Goal: Task Accomplishment & Management: Complete application form

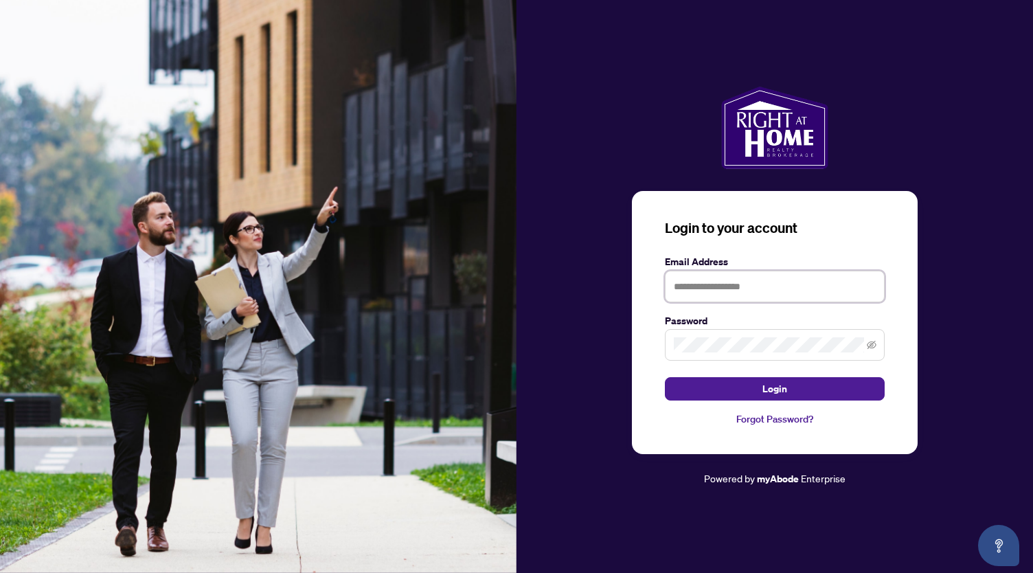
click at [688, 282] on input "text" at bounding box center [775, 287] width 220 height 32
type input "**********"
click at [877, 347] on span at bounding box center [775, 345] width 220 height 32
click at [876, 347] on span at bounding box center [775, 345] width 220 height 32
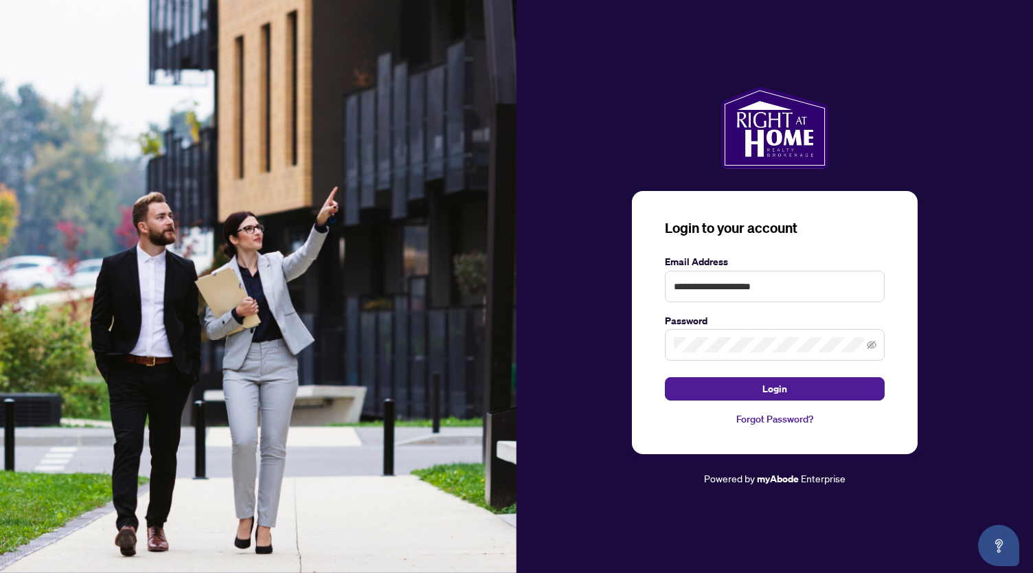
click at [876, 347] on span at bounding box center [775, 345] width 220 height 32
click at [868, 346] on icon "eye-invisible" at bounding box center [872, 345] width 10 height 10
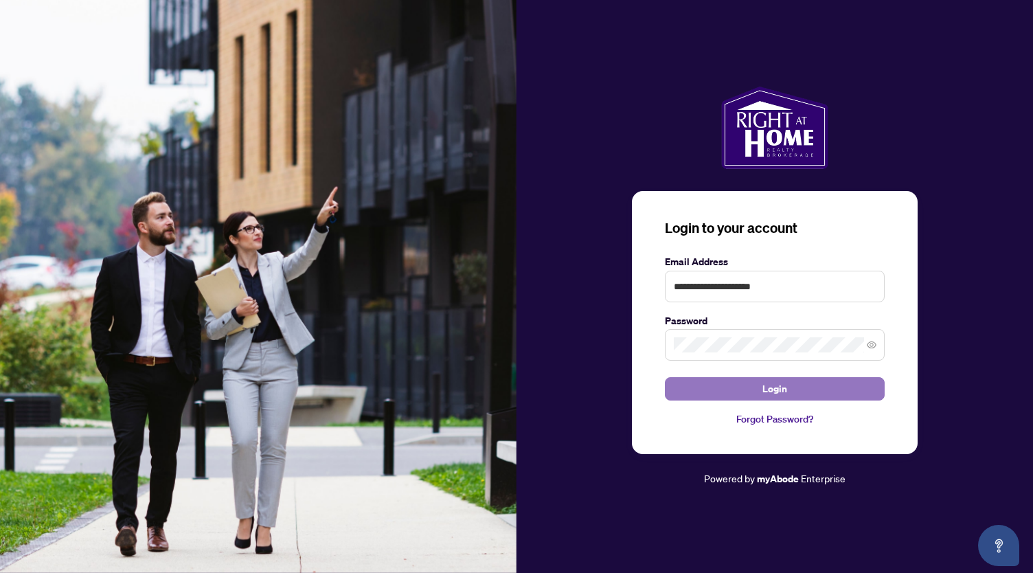
click at [842, 387] on button "Login" at bounding box center [775, 388] width 220 height 23
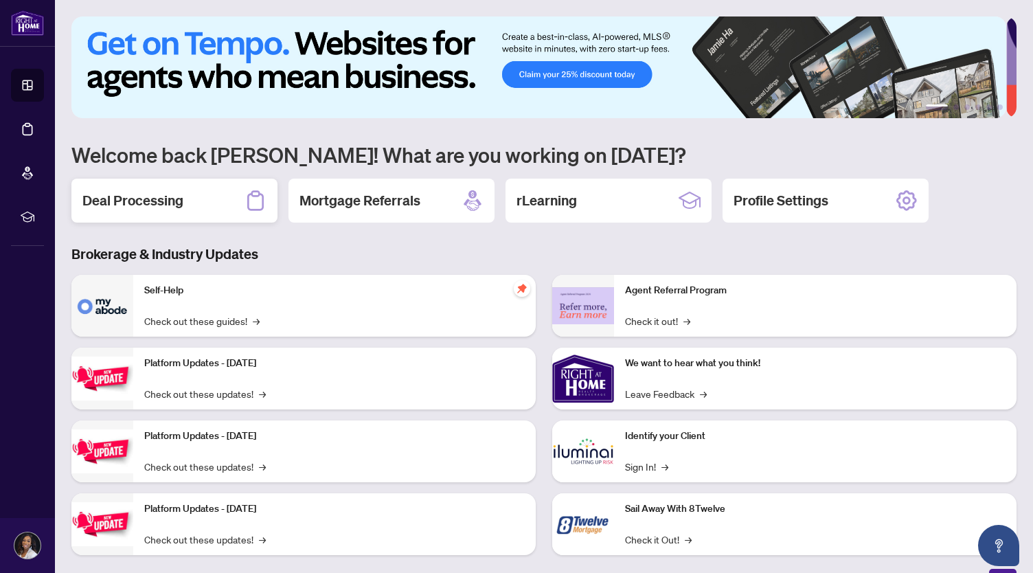
click at [228, 204] on div "Deal Processing" at bounding box center [174, 201] width 206 height 44
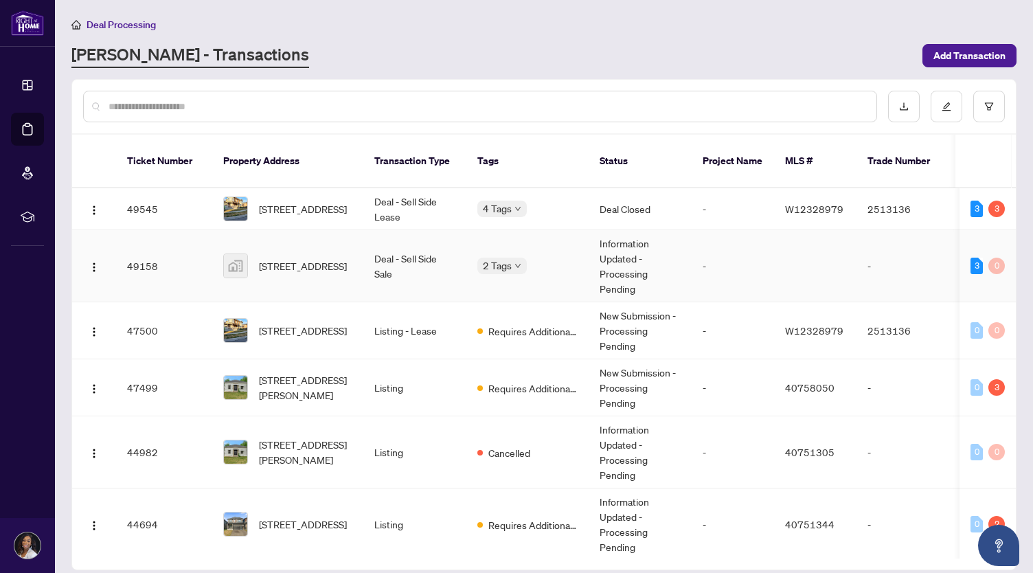
click at [882, 271] on td "-" at bounding box center [905, 266] width 96 height 72
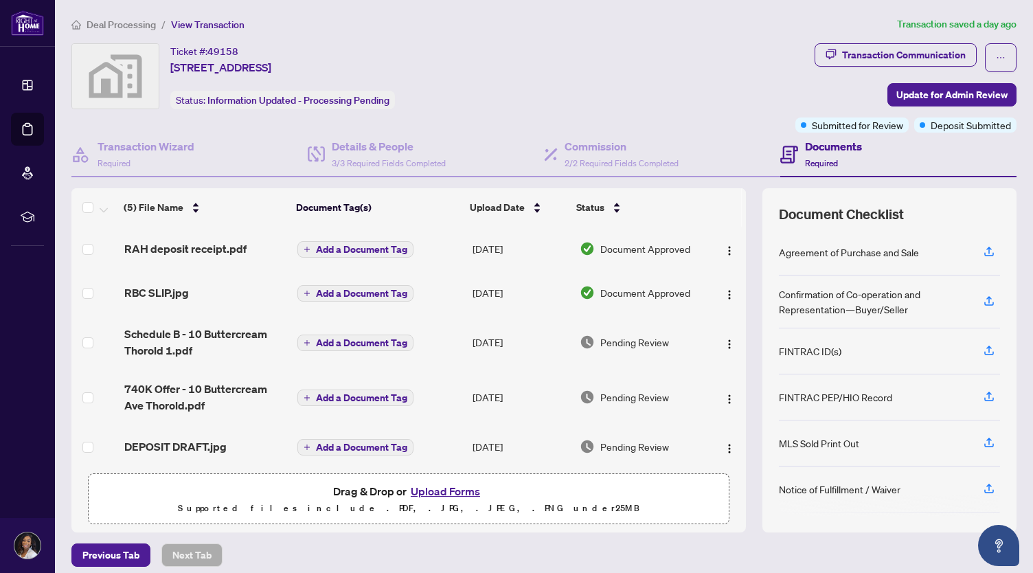
click at [423, 491] on button "Upload Forms" at bounding box center [446, 491] width 78 height 18
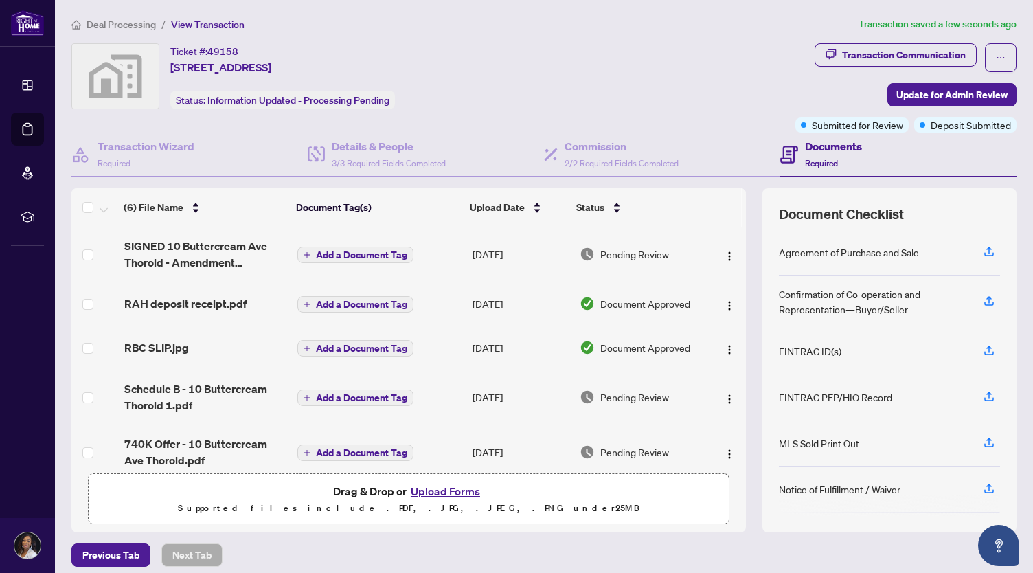
drag, startPoint x: 730, startPoint y: 337, endPoint x: 730, endPoint y: 346, distance: 8.9
click at [730, 346] on td at bounding box center [727, 348] width 38 height 44
click at [350, 252] on span "Add a Document Tag" at bounding box center [361, 255] width 91 height 10
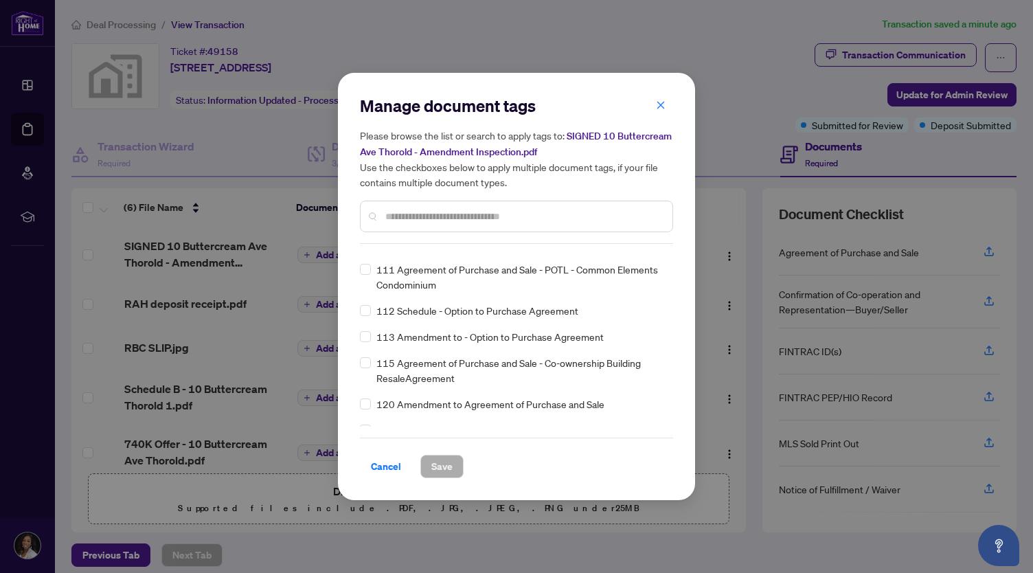
scroll to position [3701, 0]
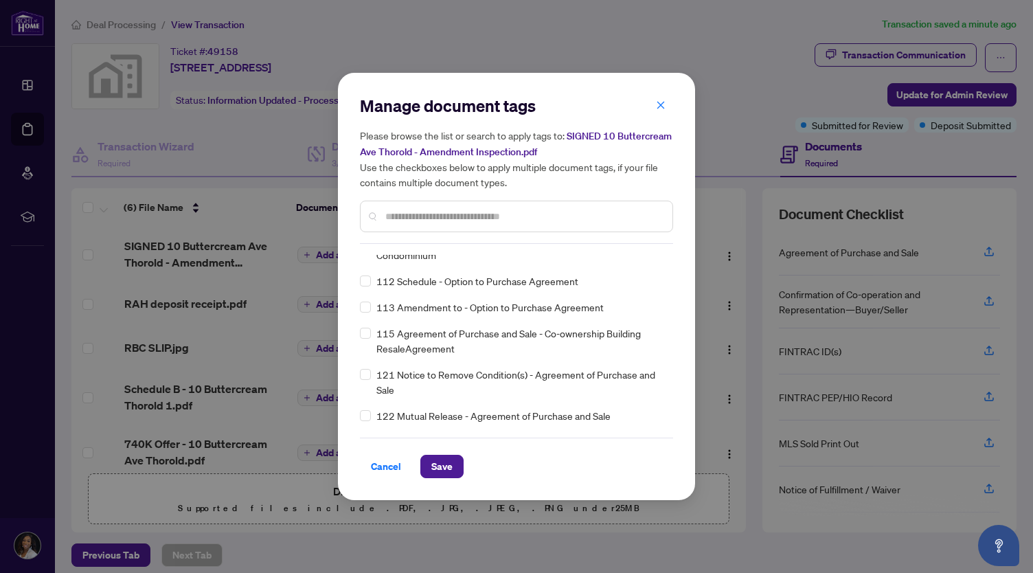
click at [363, 351] on div "FINTRAC ID(s) 120 Amendment to Agreement of Purchase and Sale Agreement of Purc…" at bounding box center [516, 341] width 313 height 172
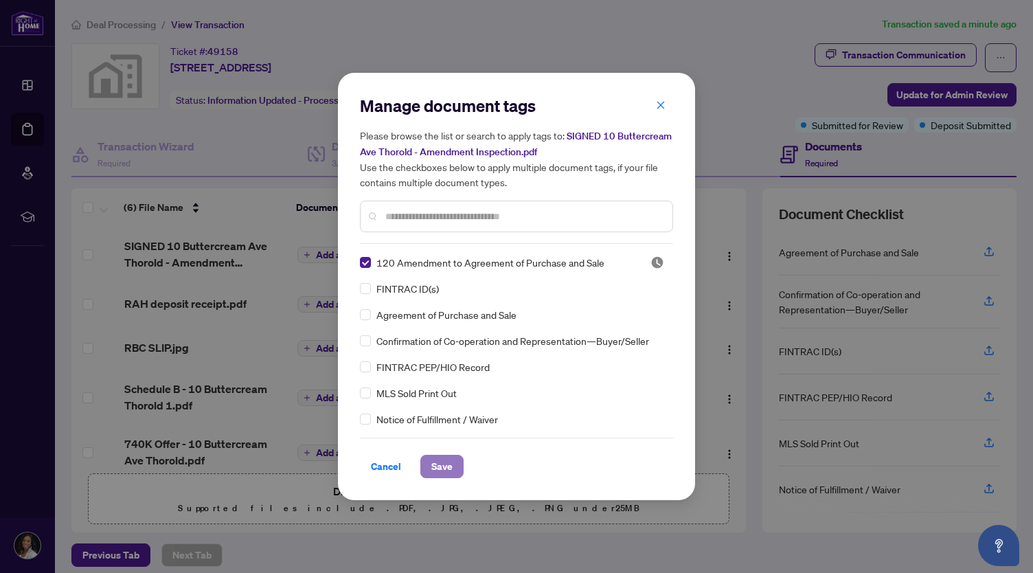
click at [439, 462] on span "Save" at bounding box center [441, 467] width 21 height 22
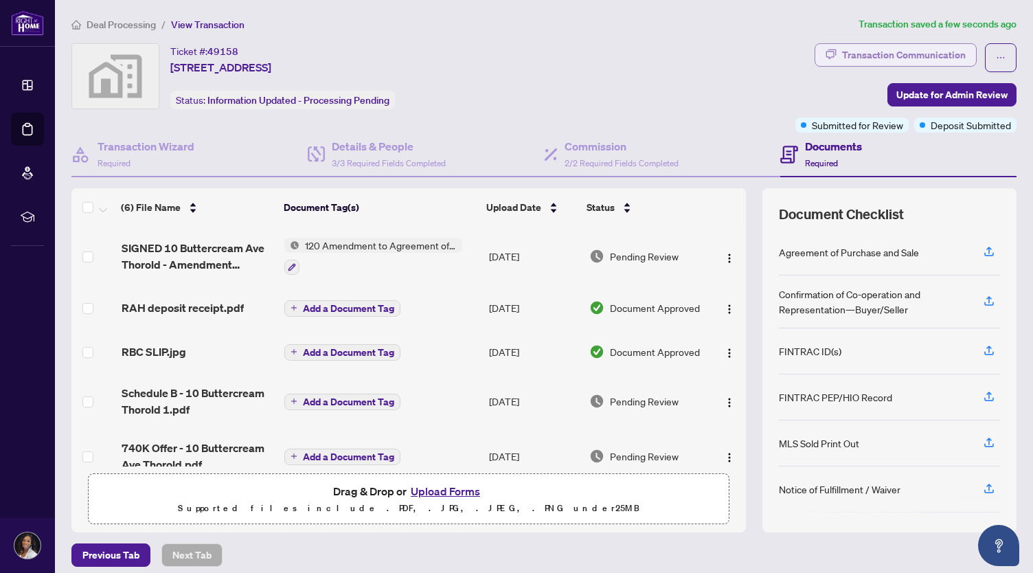
click at [934, 56] on div "Transaction Communication" at bounding box center [904, 55] width 124 height 22
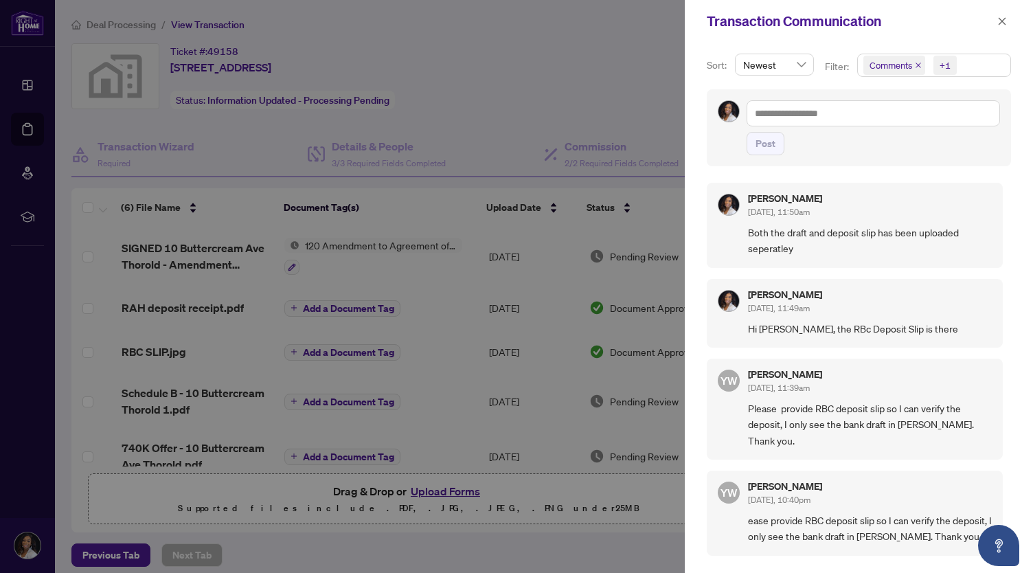
drag, startPoint x: 1033, startPoint y: 71, endPoint x: 1033, endPoint y: 61, distance: 10.3
click at [1033, 61] on div "Sort: Newest Filter: Comments +1 Post Tammy Trowers Aug/26/2025, 11:50am Both t…" at bounding box center [859, 308] width 348 height 530
click at [1005, 14] on span "button" at bounding box center [1003, 21] width 10 height 22
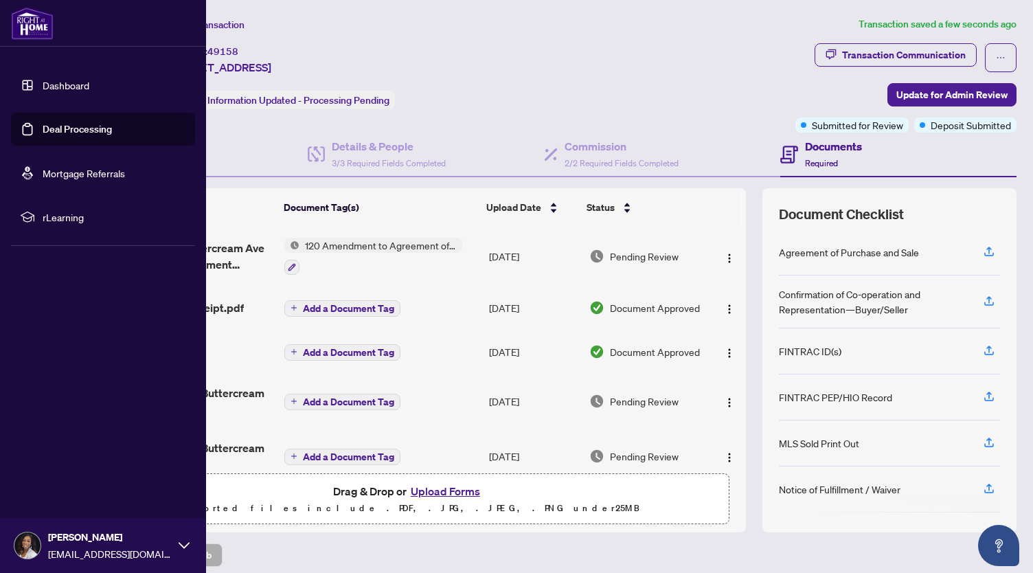
click at [56, 123] on link "Deal Processing" at bounding box center [77, 129] width 69 height 12
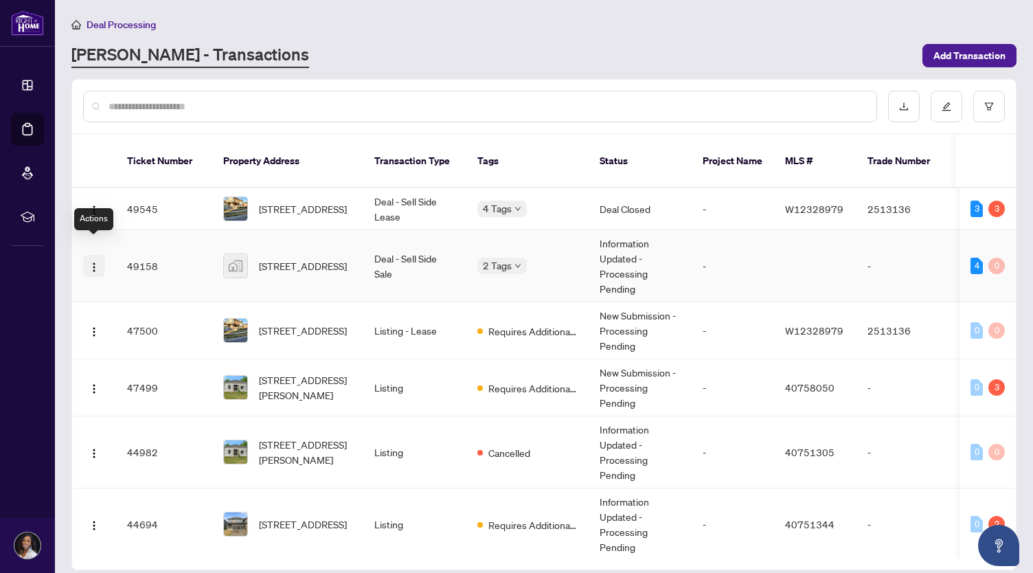
click at [91, 262] on img "button" at bounding box center [94, 267] width 11 height 11
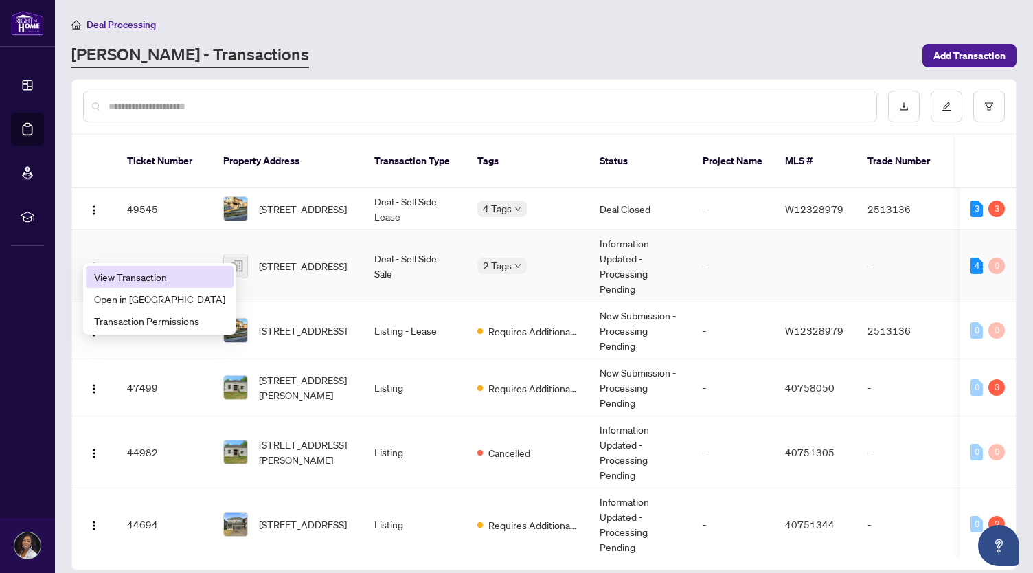
click at [107, 278] on span "View Transaction" at bounding box center [159, 276] width 131 height 15
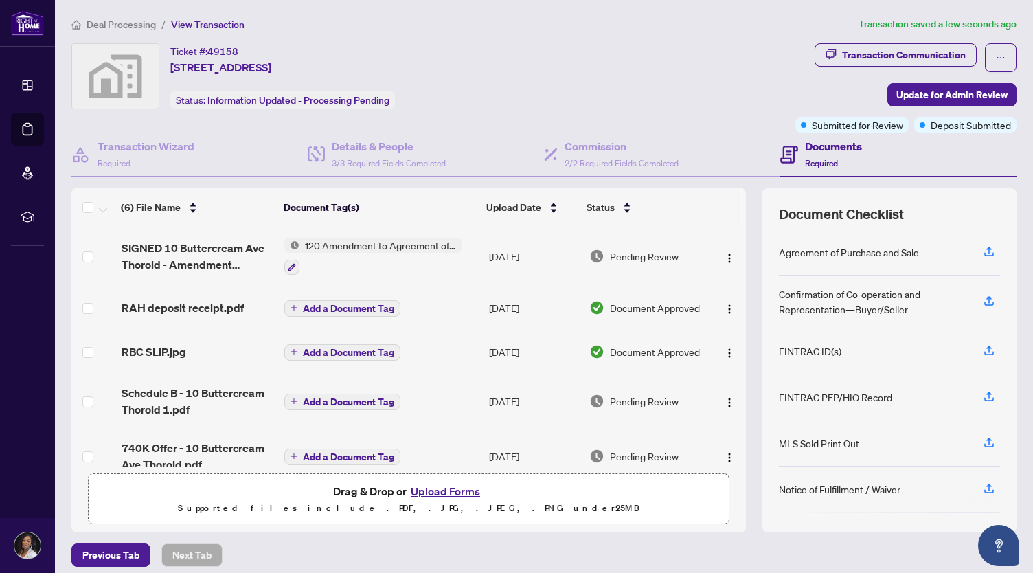
click at [142, 94] on img at bounding box center [115, 76] width 87 height 65
click at [129, 95] on img at bounding box center [115, 76] width 87 height 65
click at [153, 150] on h4 "Transaction Wizard" at bounding box center [146, 146] width 97 height 16
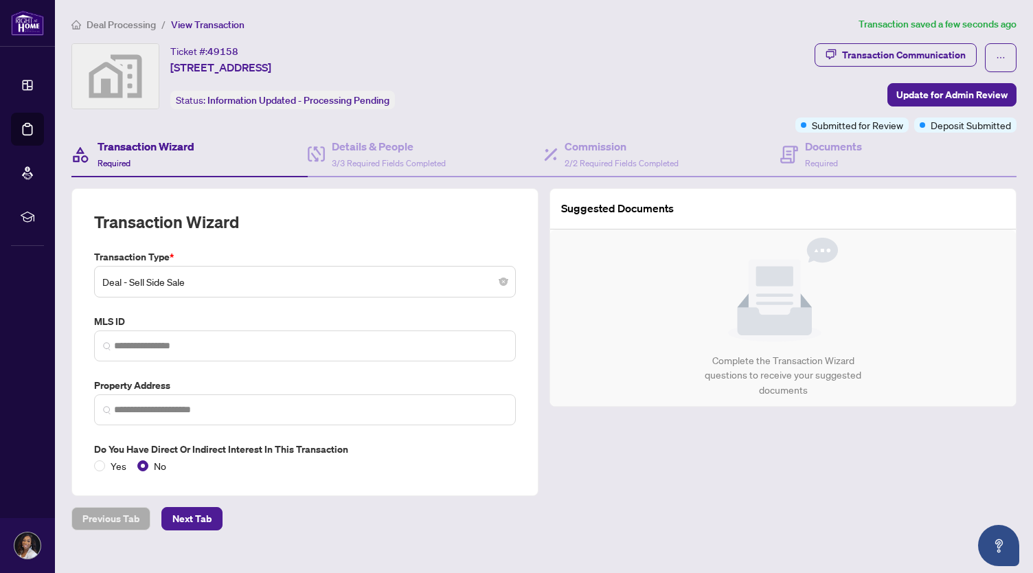
type input "**********"
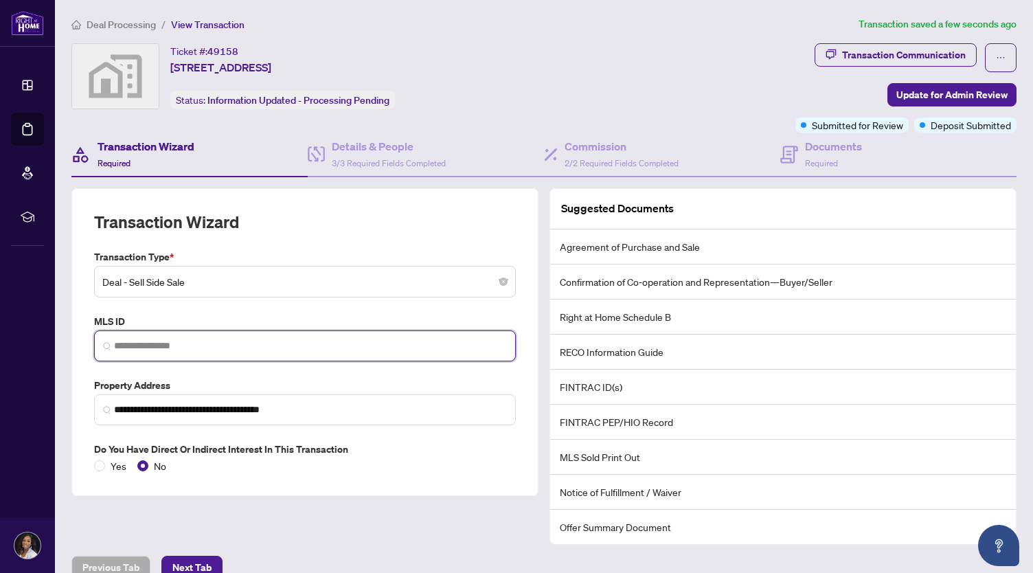
click at [135, 340] on input "search" at bounding box center [310, 346] width 393 height 14
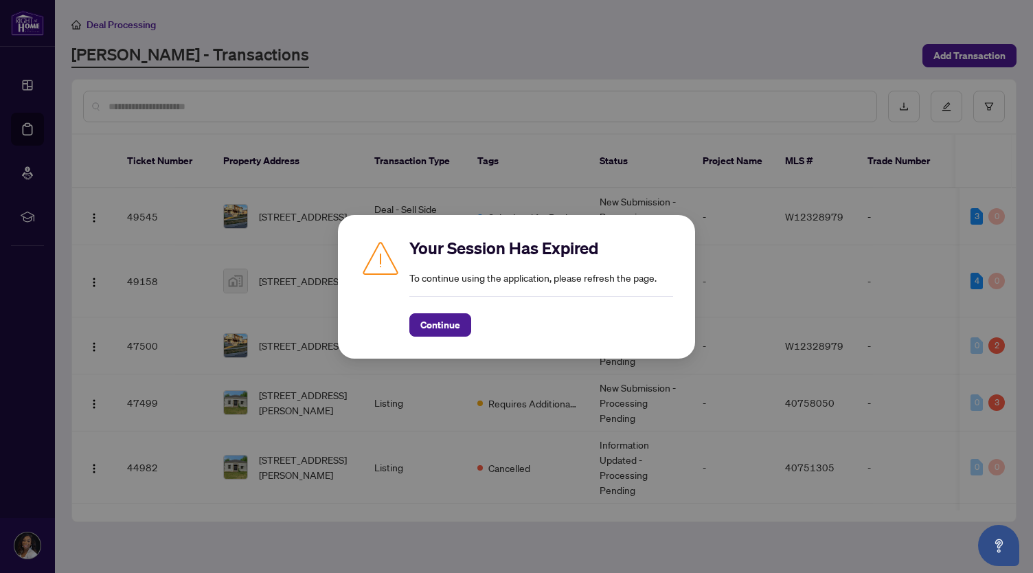
click at [430, 343] on div "Your Session Has Expired To continue using the application, please refresh the …" at bounding box center [516, 287] width 357 height 144
click at [437, 321] on span "Continue" at bounding box center [440, 325] width 40 height 22
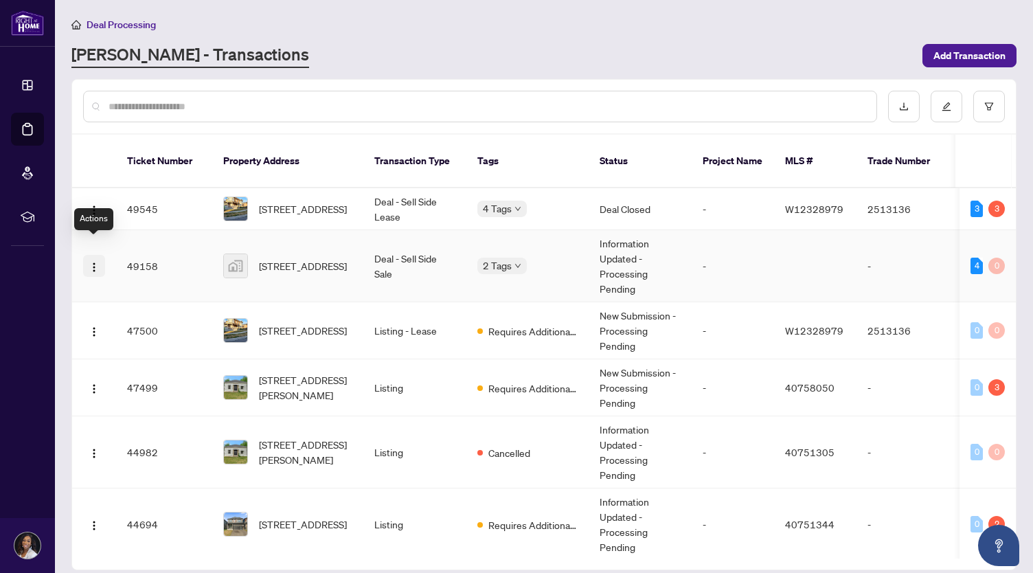
click at [93, 262] on img "button" at bounding box center [94, 267] width 11 height 11
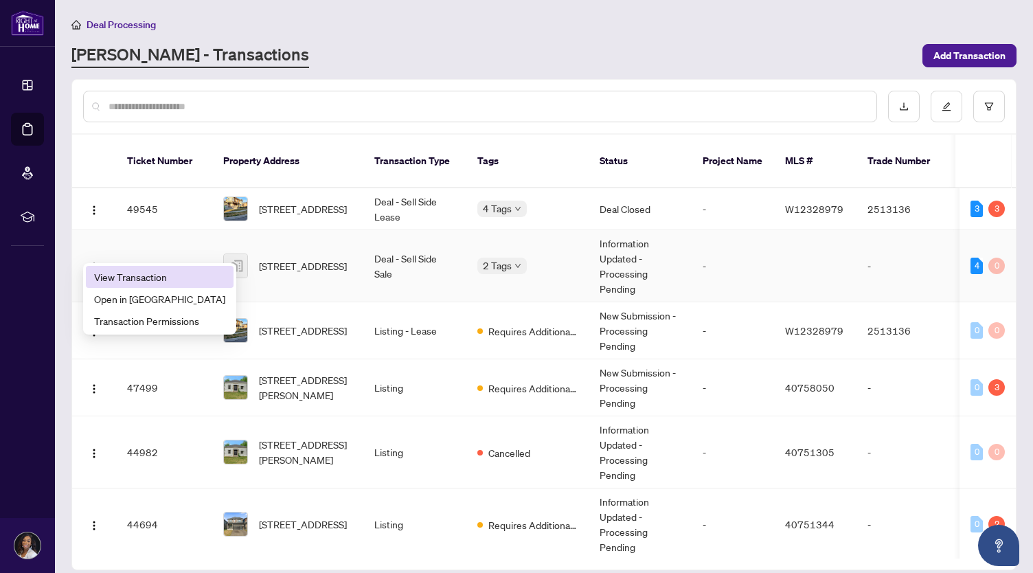
click at [111, 282] on span "View Transaction" at bounding box center [159, 276] width 131 height 15
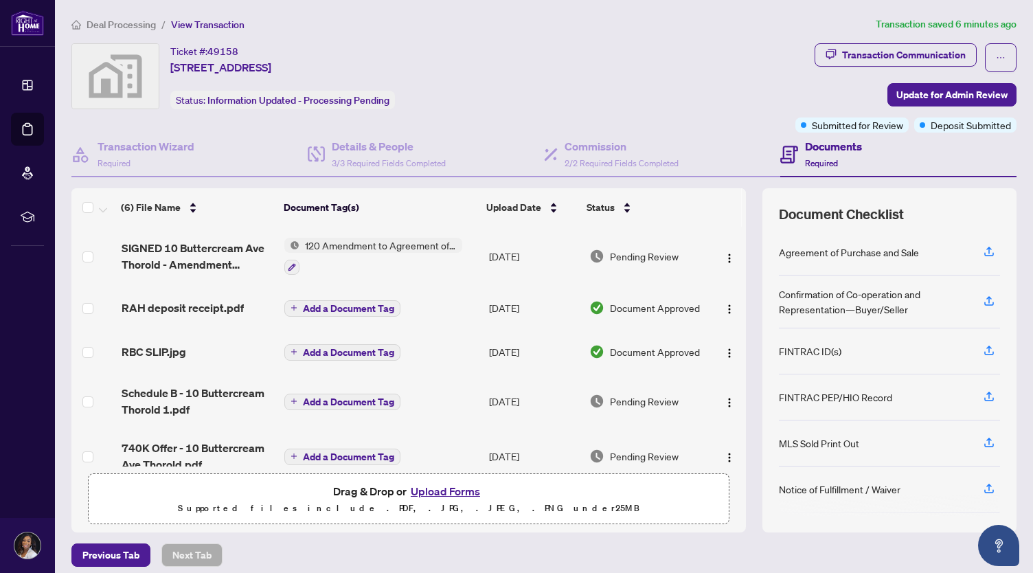
click at [115, 77] on img at bounding box center [115, 76] width 87 height 65
click at [118, 159] on span "Required" at bounding box center [114, 163] width 33 height 10
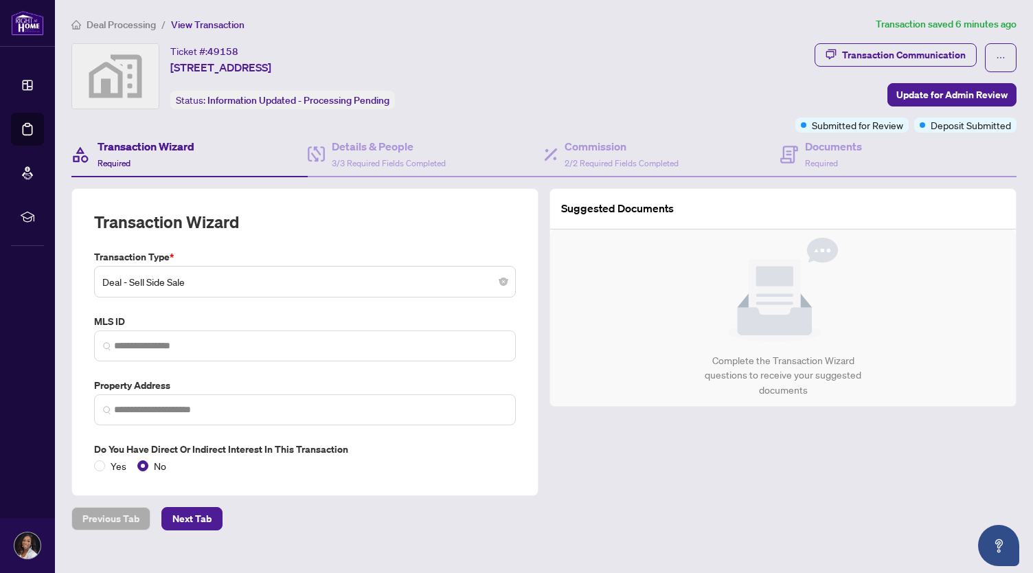
type input "**********"
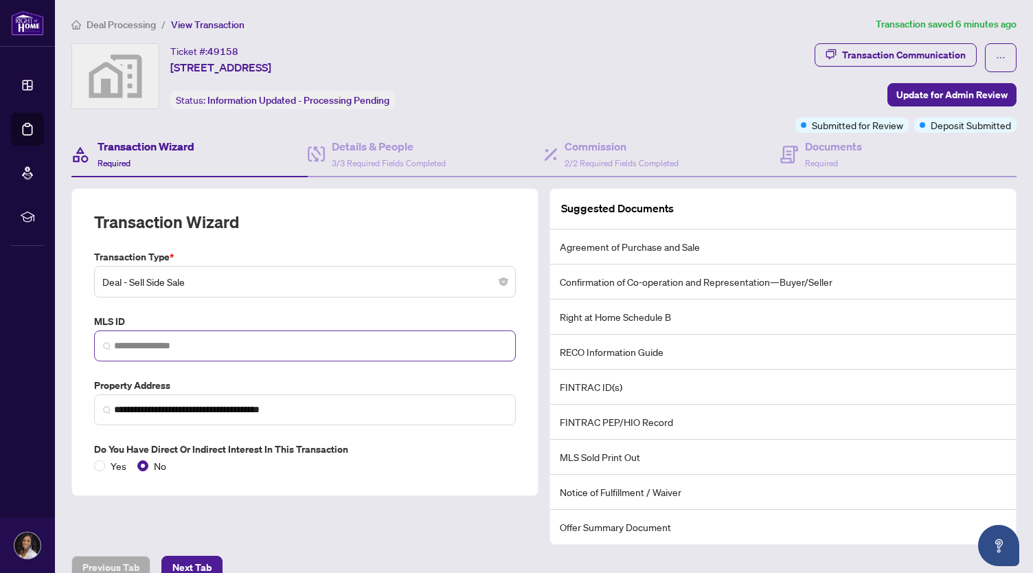
click at [293, 333] on span at bounding box center [305, 345] width 422 height 31
paste input "********"
type input "********"
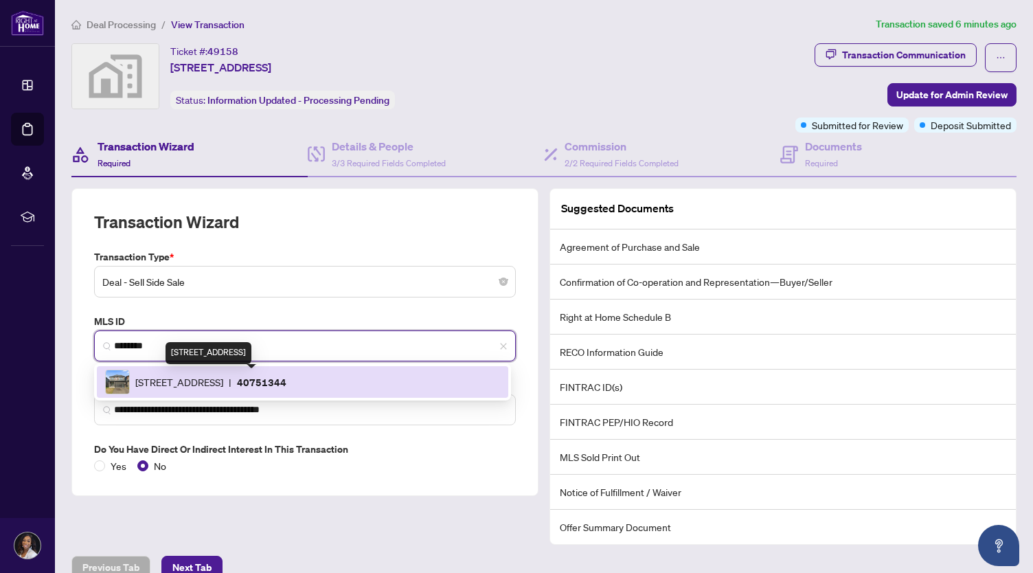
click at [223, 376] on span "[STREET_ADDRESS]" at bounding box center [179, 381] width 88 height 15
type input "**********"
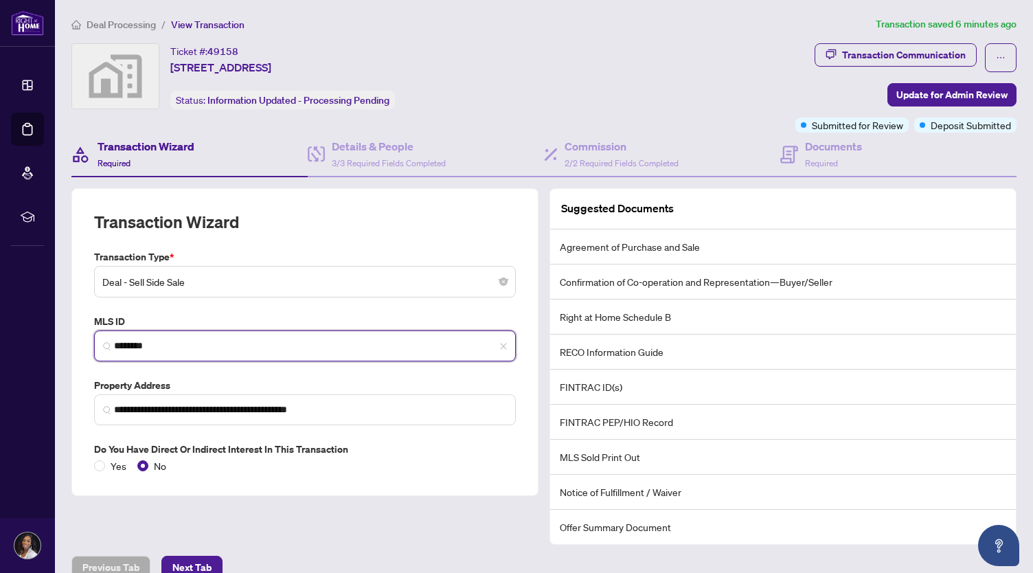
click at [249, 339] on input "********" at bounding box center [310, 346] width 393 height 14
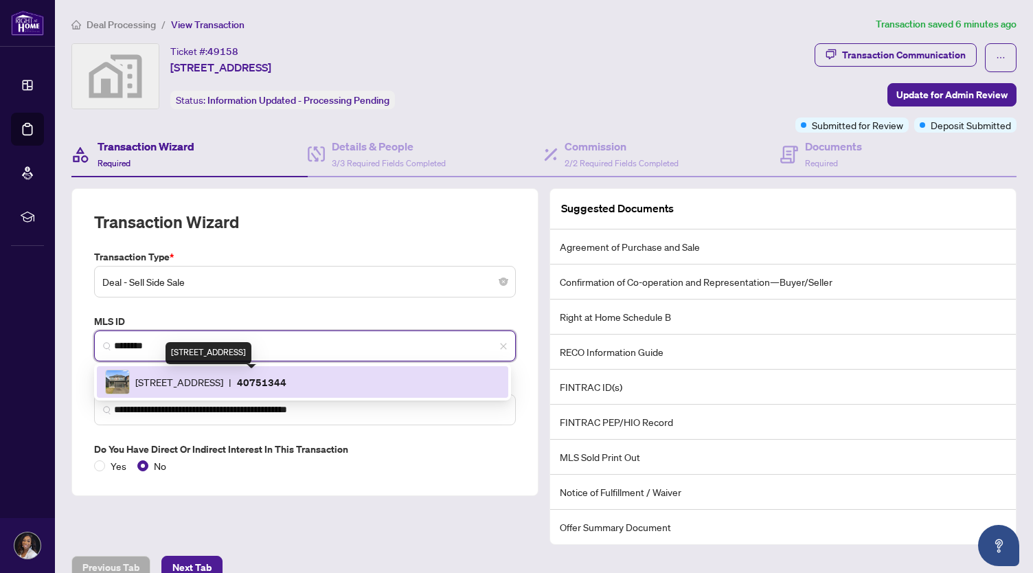
click at [223, 376] on span "[STREET_ADDRESS]" at bounding box center [179, 381] width 88 height 15
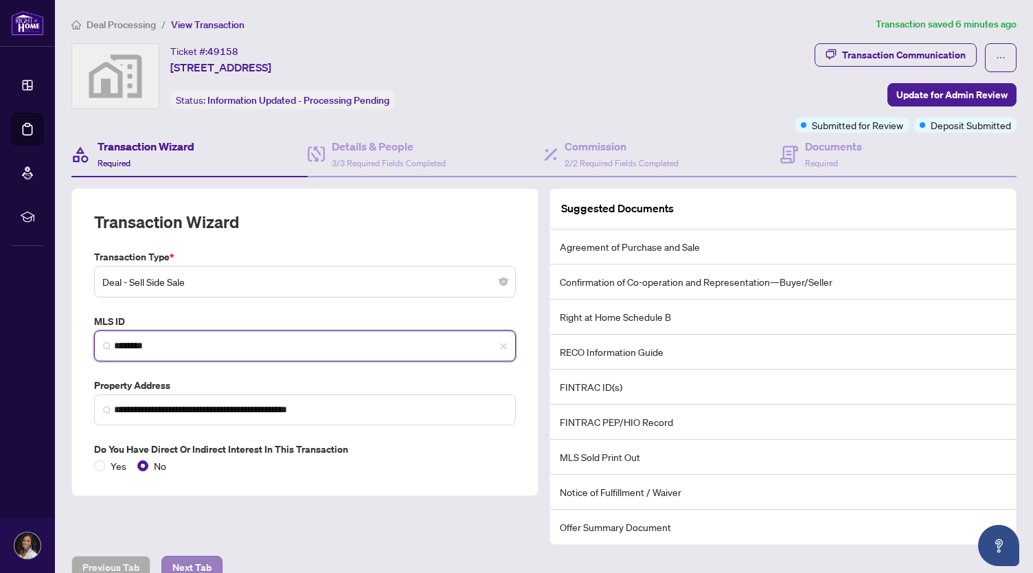
type input "********"
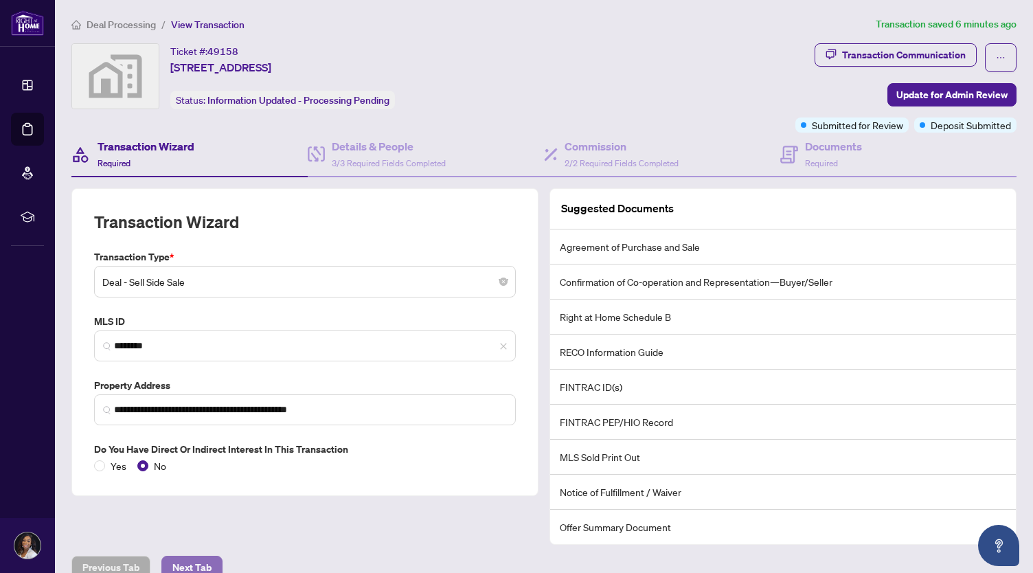
click at [188, 563] on span "Next Tab" at bounding box center [191, 567] width 39 height 22
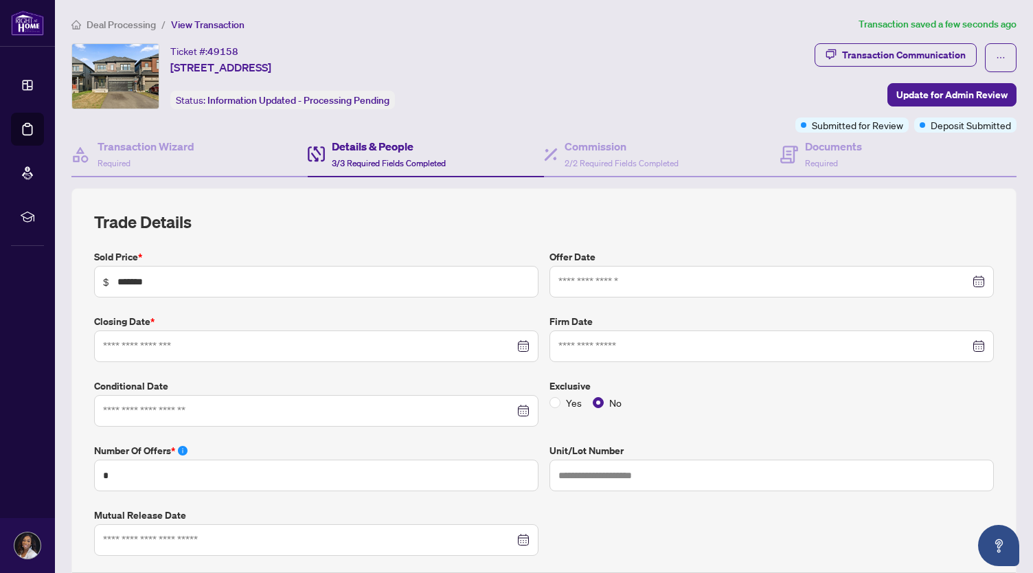
type input "**********"
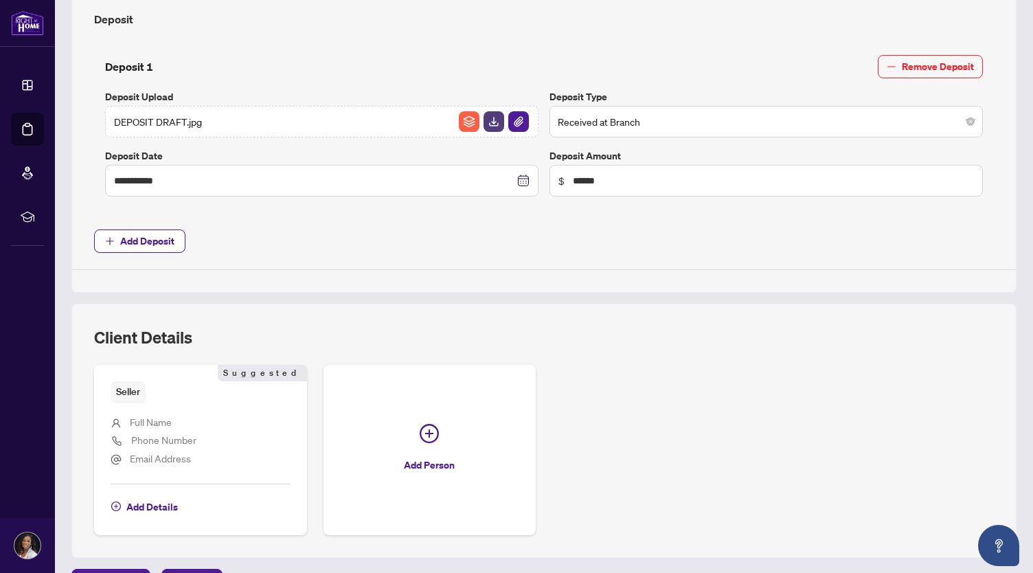
scroll to position [600, 0]
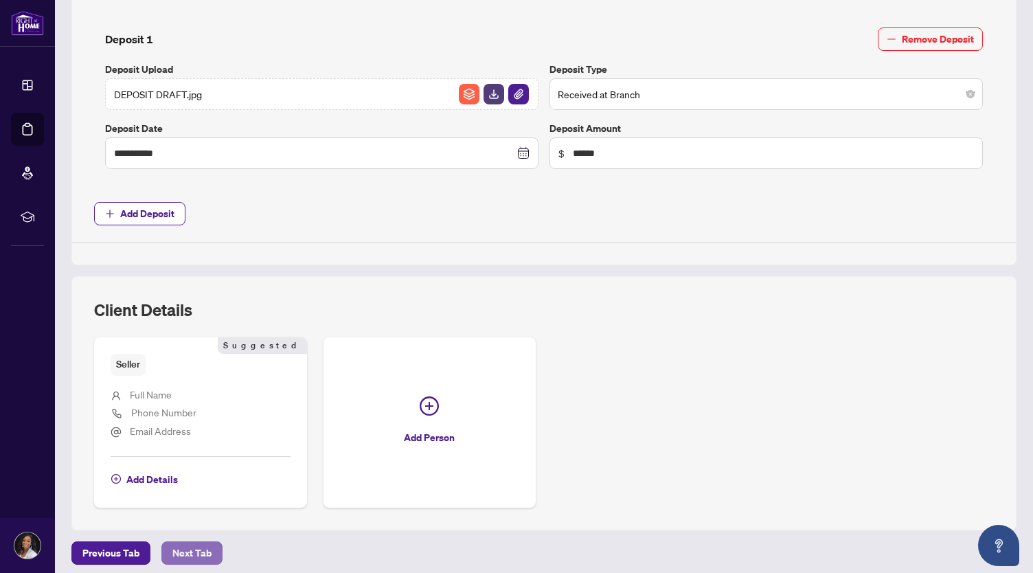
click at [198, 543] on span "Next Tab" at bounding box center [191, 553] width 39 height 22
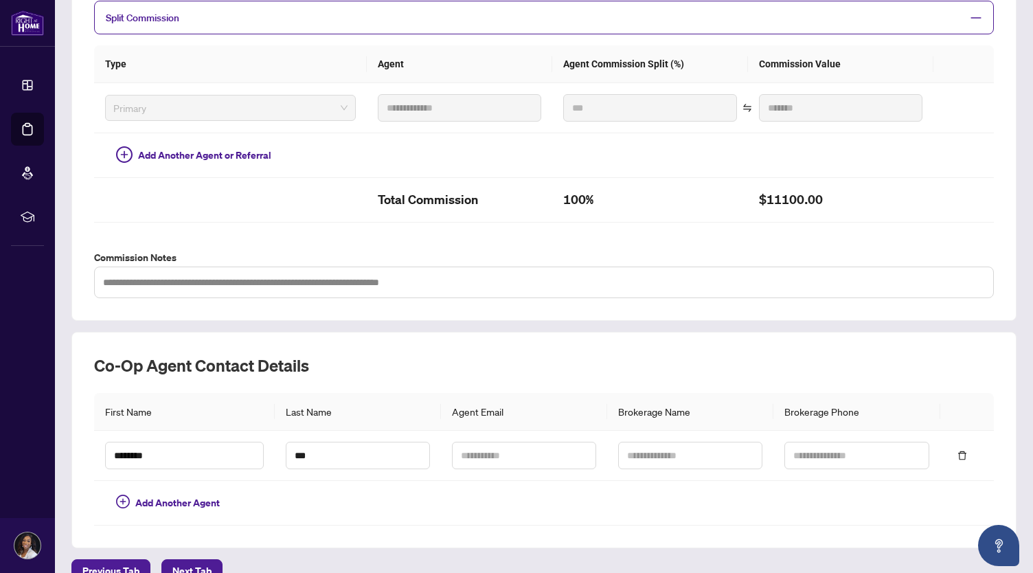
scroll to position [327, 0]
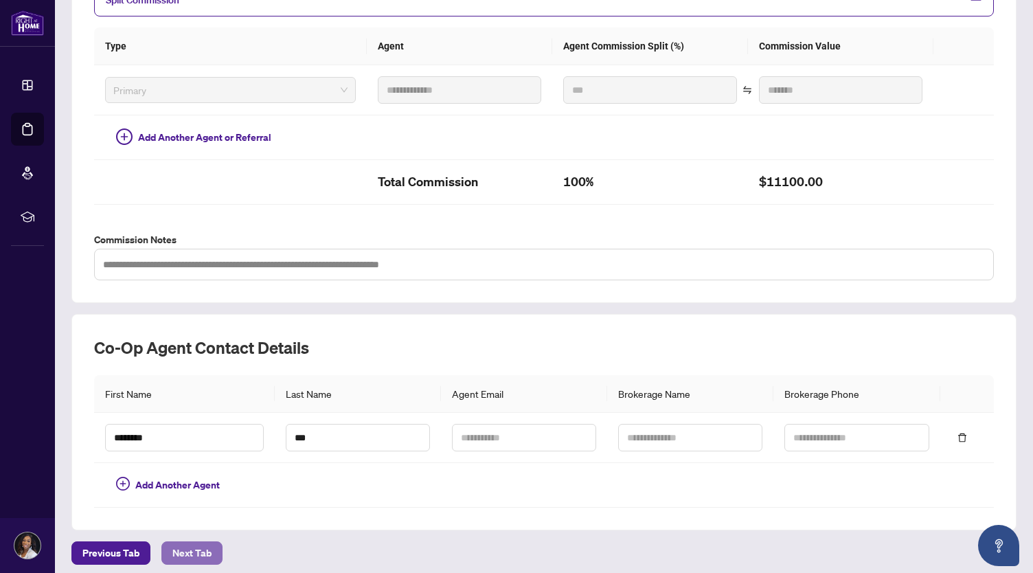
click at [195, 544] on span "Next Tab" at bounding box center [191, 553] width 39 height 22
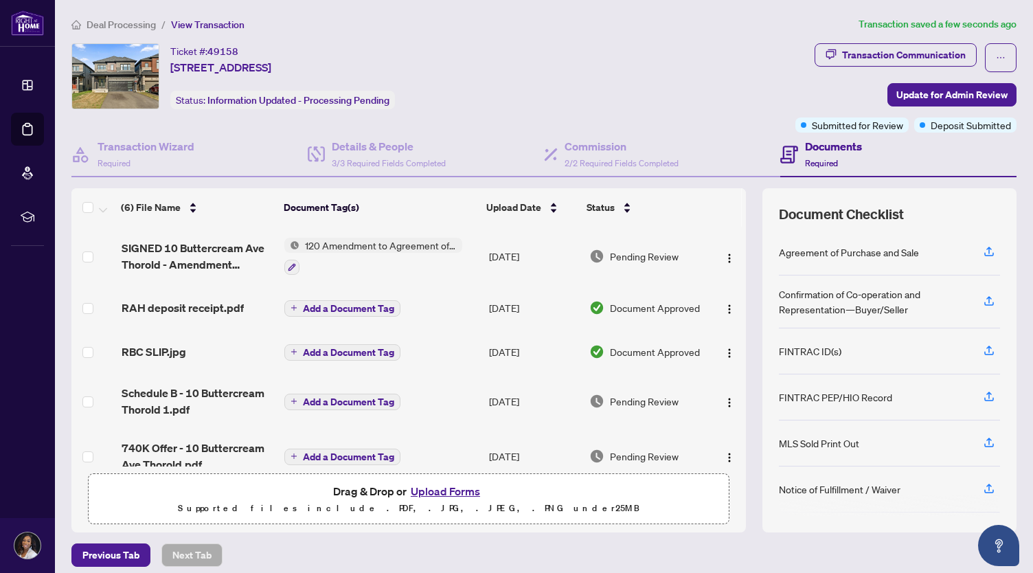
click at [207, 23] on span "View Transaction" at bounding box center [208, 25] width 74 height 12
click at [179, 24] on span "View Transaction" at bounding box center [208, 25] width 74 height 12
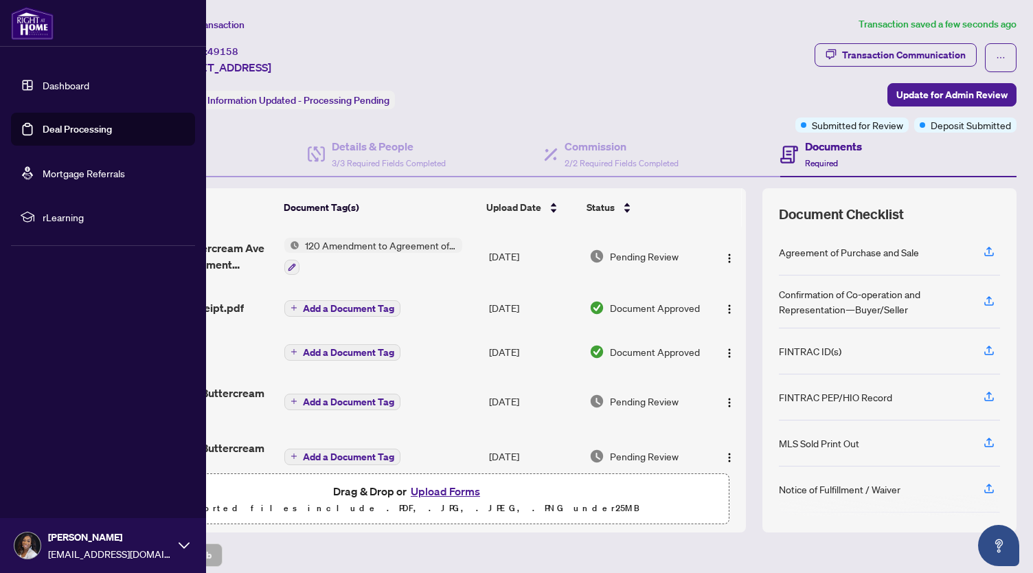
click at [43, 135] on link "Deal Processing" at bounding box center [77, 129] width 69 height 12
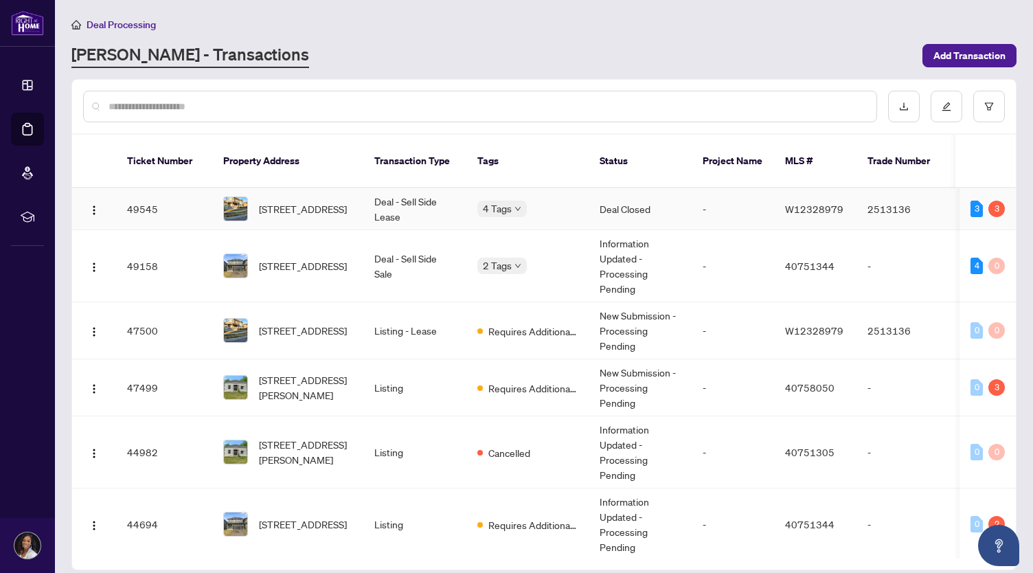
click at [387, 206] on td "Deal - Sell Side Lease" at bounding box center [414, 209] width 103 height 42
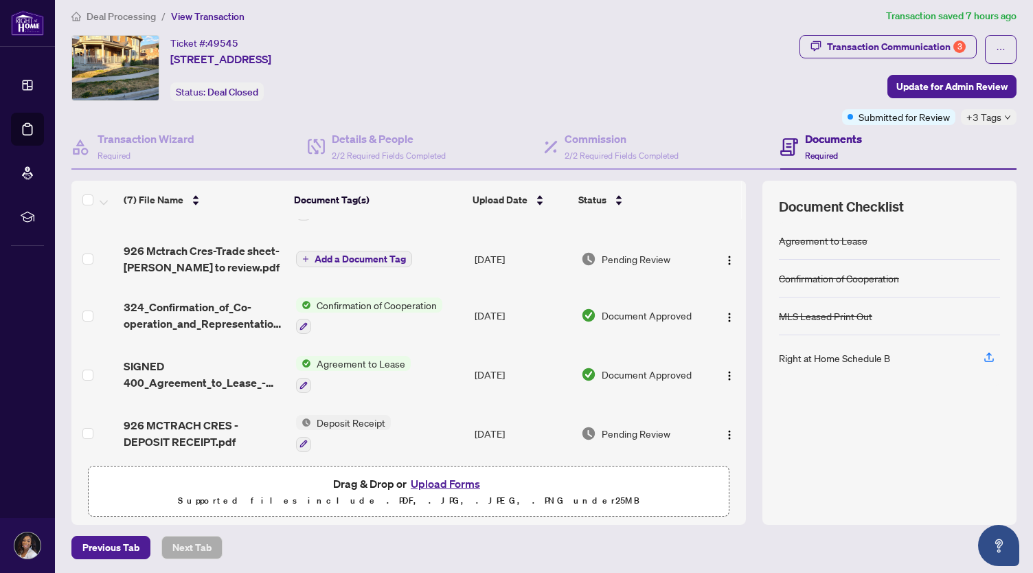
scroll to position [156, 0]
